Goal: Task Accomplishment & Management: Use online tool/utility

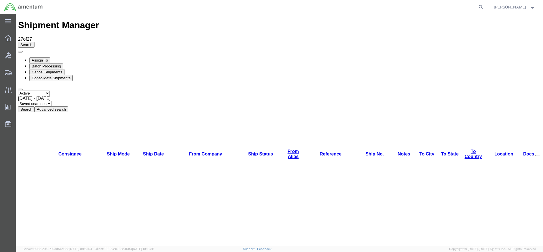
click at [34, 107] on button "Search" at bounding box center [26, 110] width 16 height 6
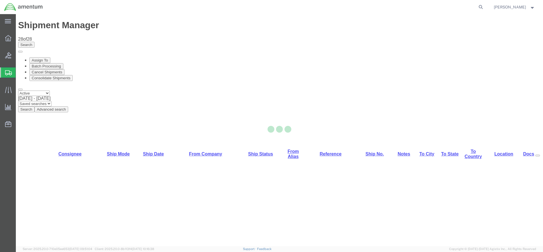
select select "42668"
select select "42718"
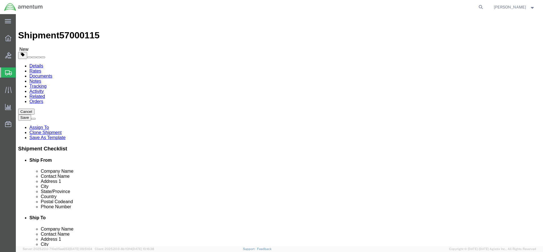
click button "Rate Shipment"
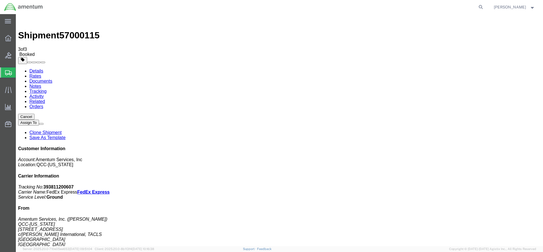
drag, startPoint x: 202, startPoint y: 100, endPoint x: 224, endPoint y: 100, distance: 22.0
copy td "393811200607"
drag, startPoint x: 237, startPoint y: 101, endPoint x: 18, endPoint y: 95, distance: 218.3
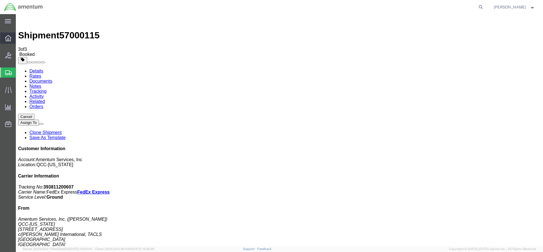
click at [11, 35] on div at bounding box center [8, 38] width 16 height 11
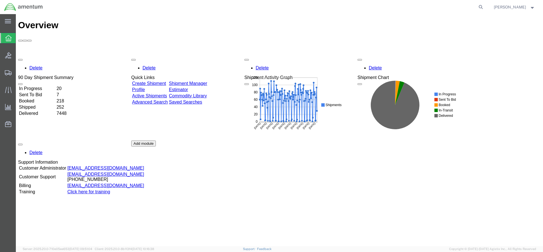
click at [203, 81] on link "Shipment Manager" at bounding box center [188, 83] width 38 height 5
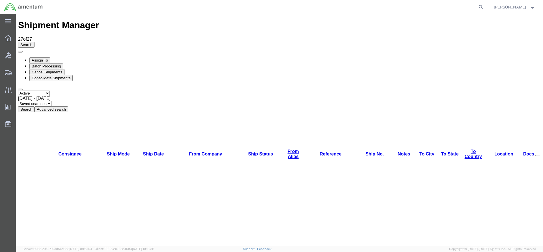
click at [34, 107] on button "Search" at bounding box center [26, 110] width 16 height 6
drag, startPoint x: 45, startPoint y: 58, endPoint x: 114, endPoint y: 37, distance: 71.5
click at [34, 107] on button "Search" at bounding box center [26, 110] width 16 height 6
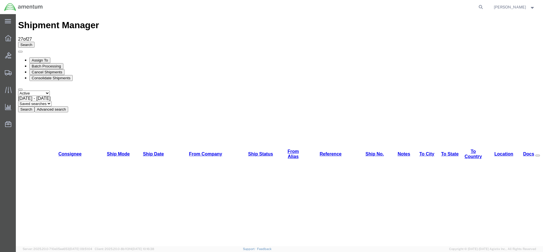
click at [34, 107] on button "Search" at bounding box center [26, 110] width 16 height 6
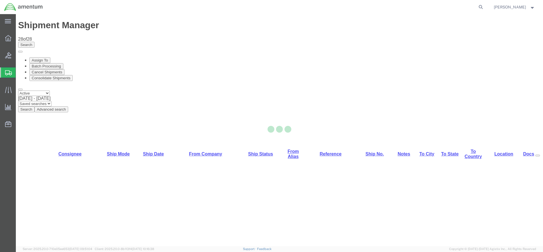
select select "42668"
select select "72491"
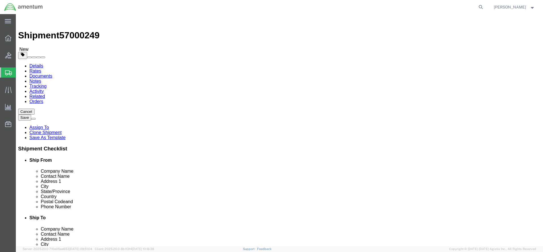
click button "Rate Shipment"
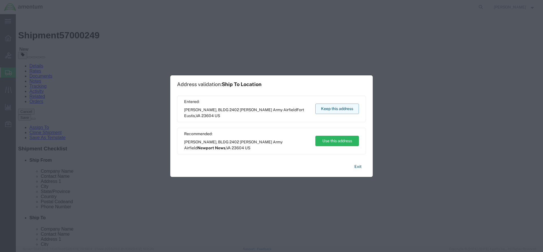
click at [331, 108] on button "Keep this address" at bounding box center [337, 109] width 44 height 10
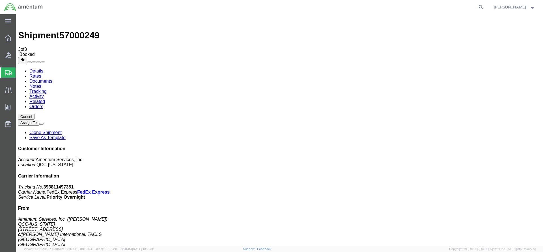
drag, startPoint x: 203, startPoint y: 103, endPoint x: 228, endPoint y: 103, distance: 25.4
click at [7, 38] on icon at bounding box center [8, 38] width 6 height 6
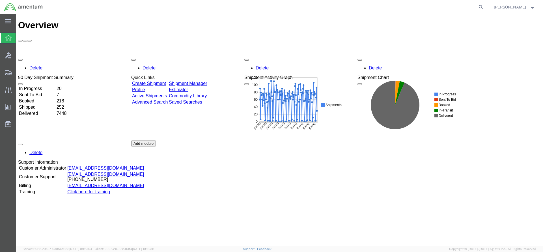
click at [200, 56] on div "Delete 90 Day Shipment Summary In Progress 20 Sent To Bid 7 Booked 218 Shipped …" at bounding box center [279, 141] width 522 height 170
